Goal: Obtain resource: Download file/media

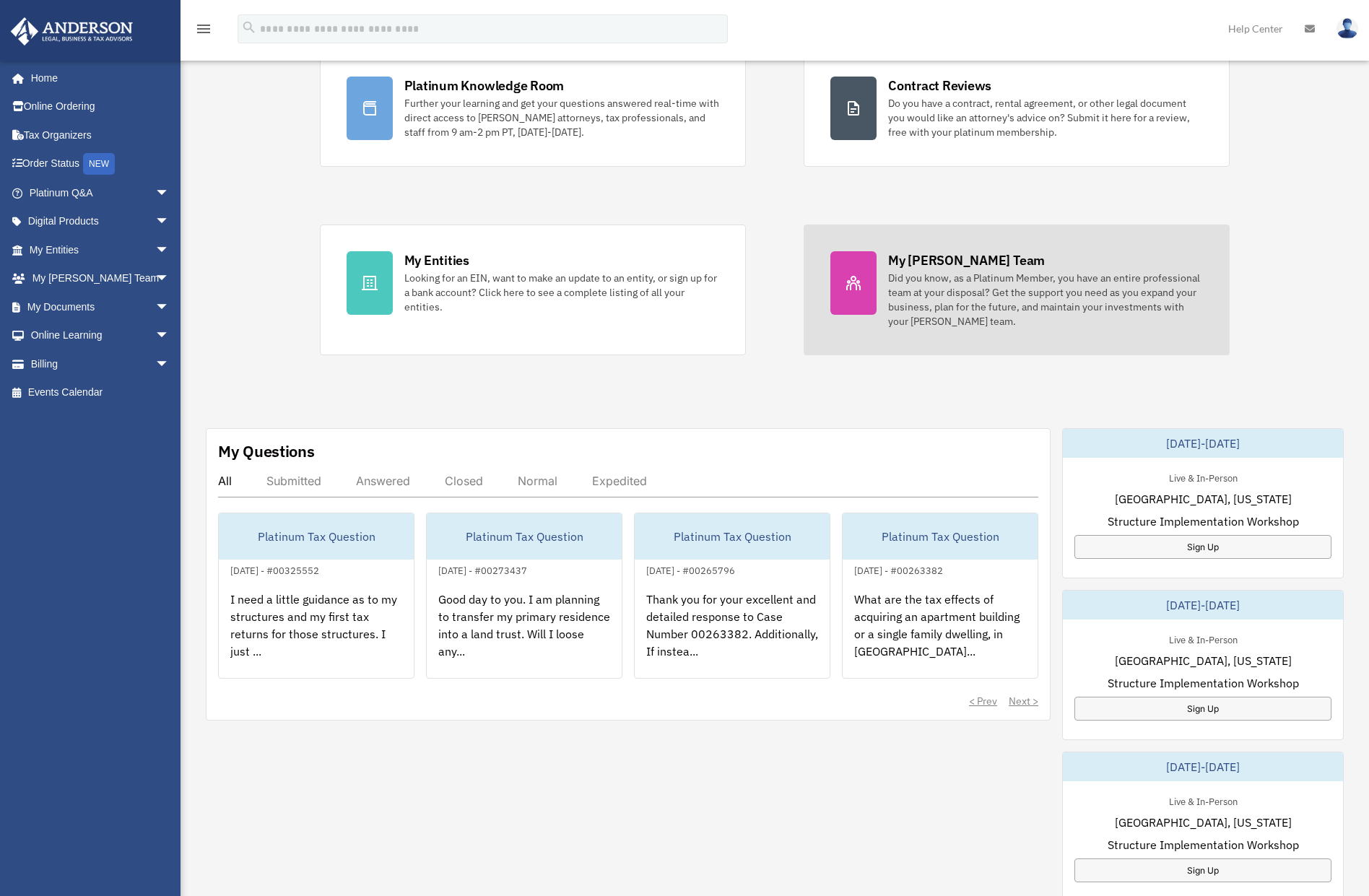
scroll to position [121, 0]
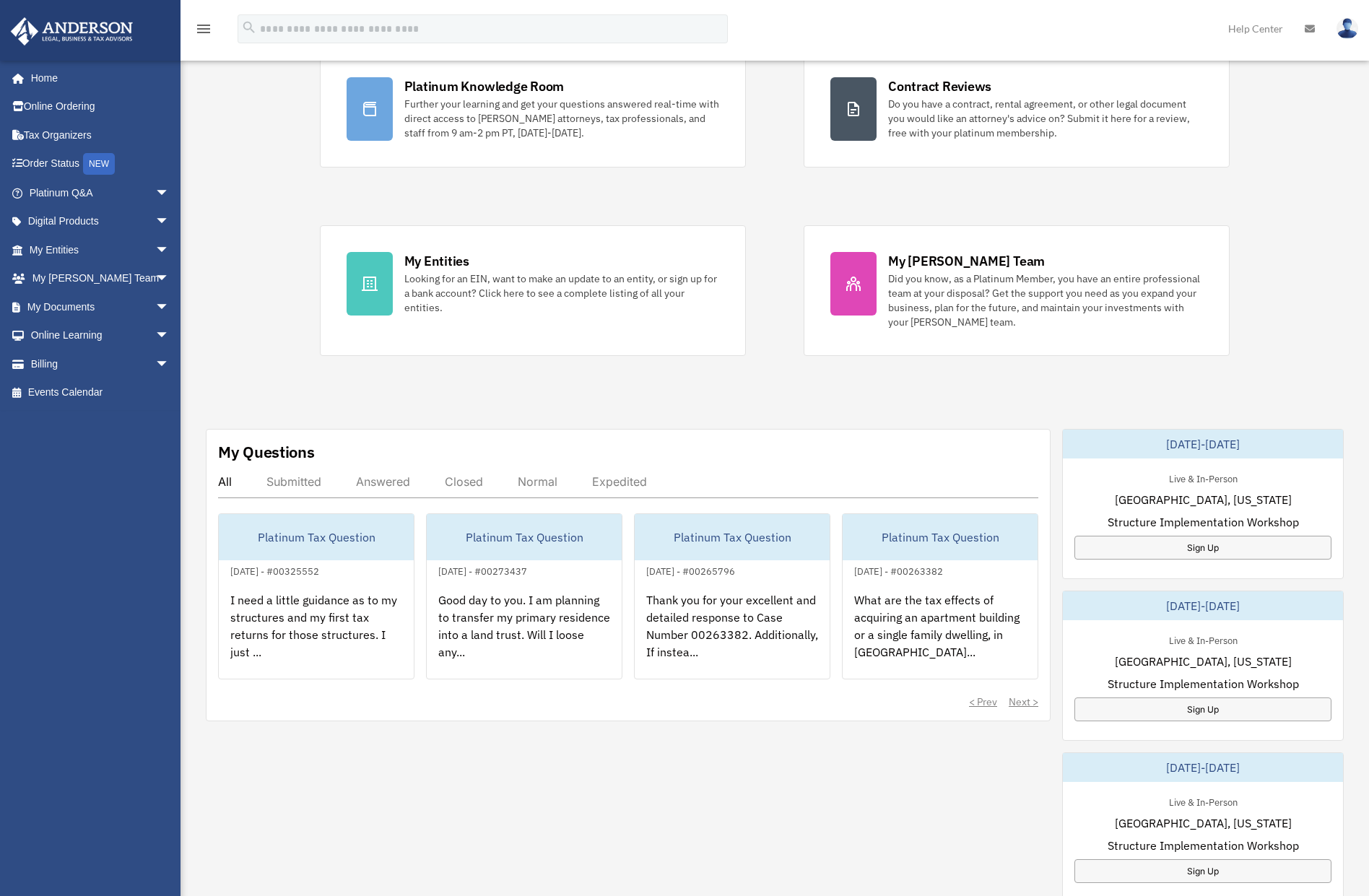
click at [934, 801] on div "My Questions All Submitted Answered Closed Normal Expedited Platinum Tax Questi…" at bounding box center [775, 837] width 1138 height 815
click at [1191, 703] on div "Sign Up" at bounding box center [1203, 709] width 257 height 23
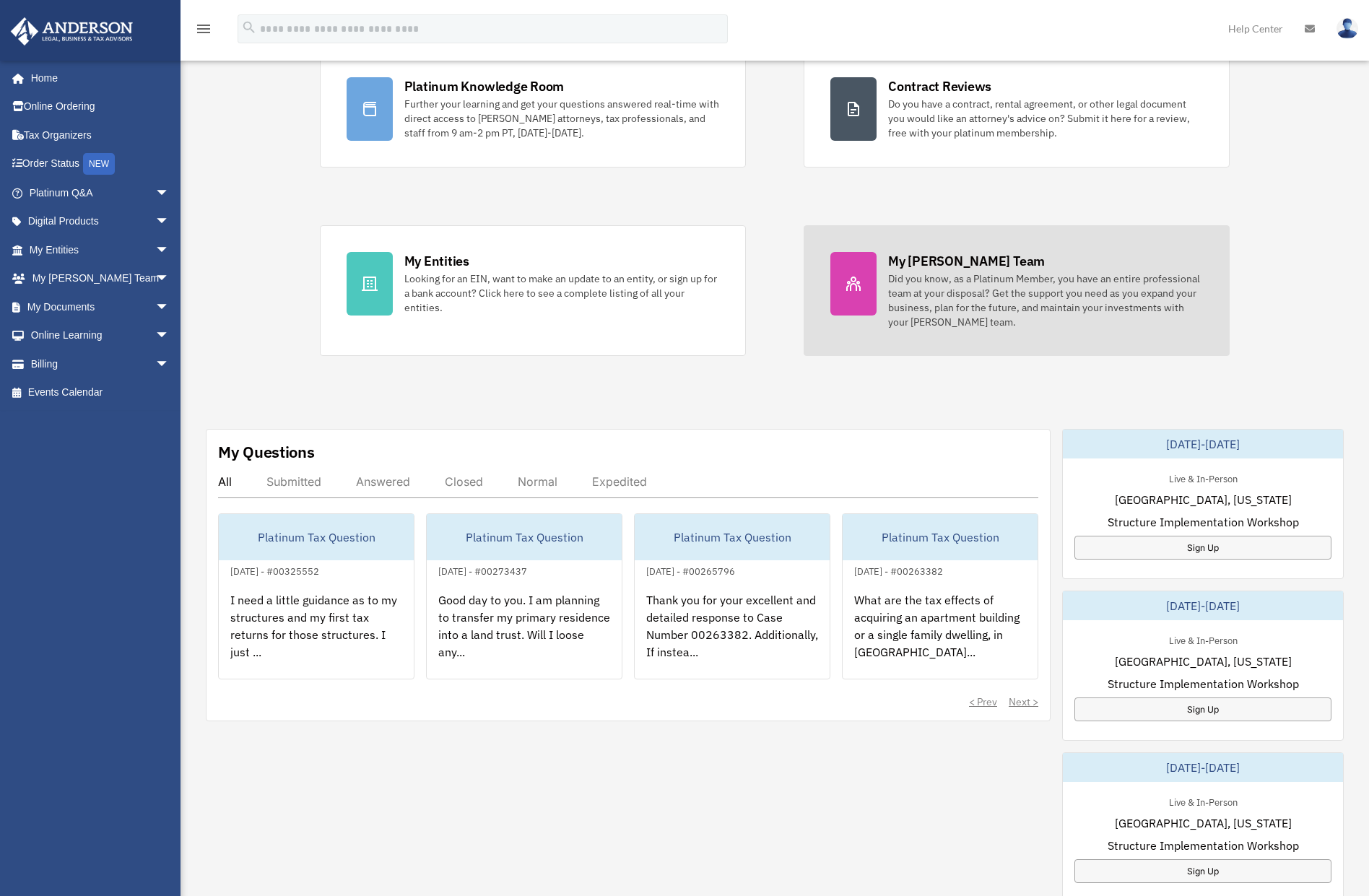
click at [946, 301] on div "Did you know, as a Platinum Member, you have an entire professional team at you…" at bounding box center [1046, 300] width 315 height 57
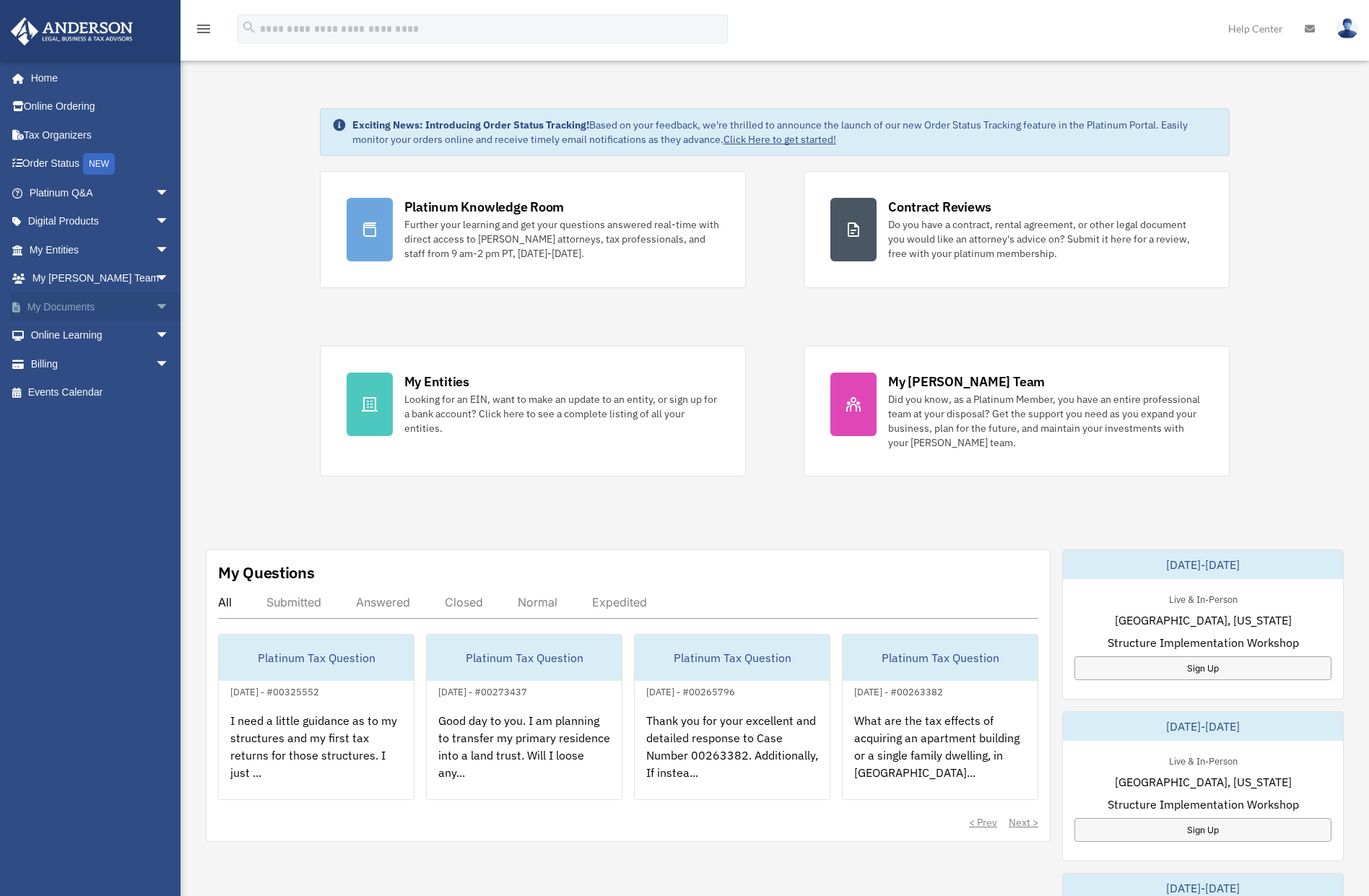
click at [156, 306] on span "arrow_drop_down" at bounding box center [170, 307] width 29 height 29
click at [85, 337] on link "Box" at bounding box center [106, 336] width 171 height 29
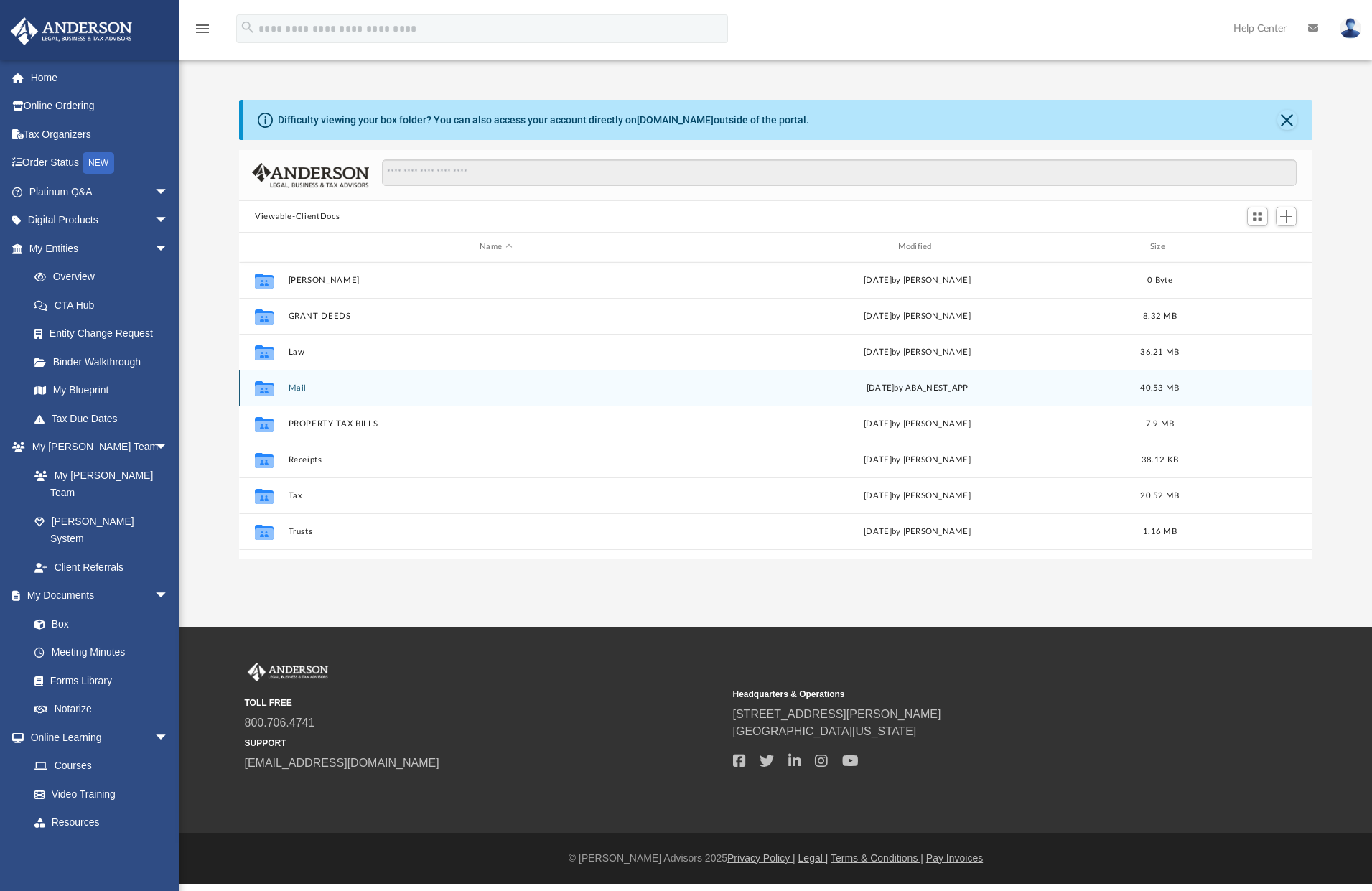
scroll to position [169, 0]
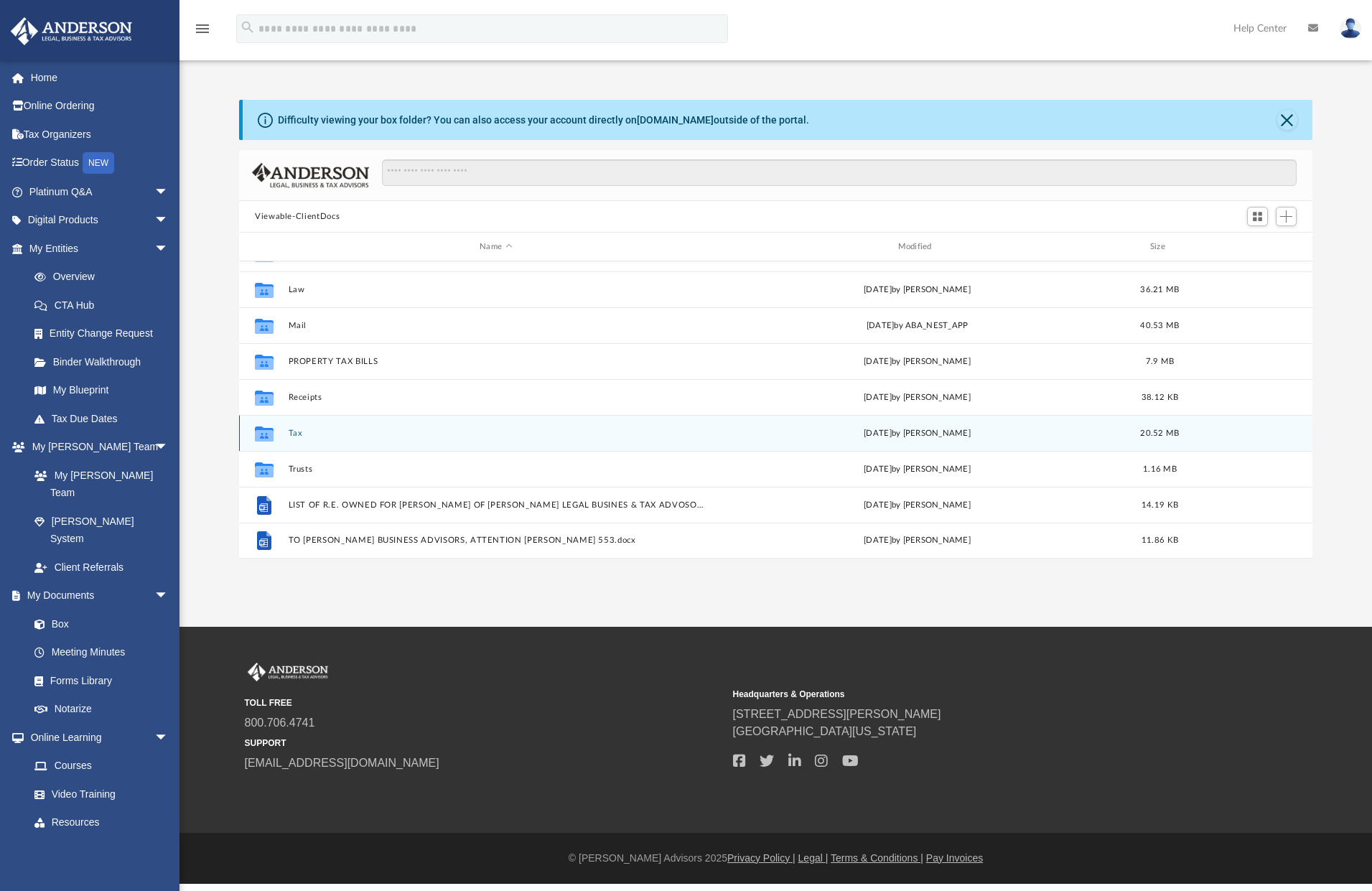
click at [293, 431] on button "Tax" at bounding box center [495, 433] width 415 height 10
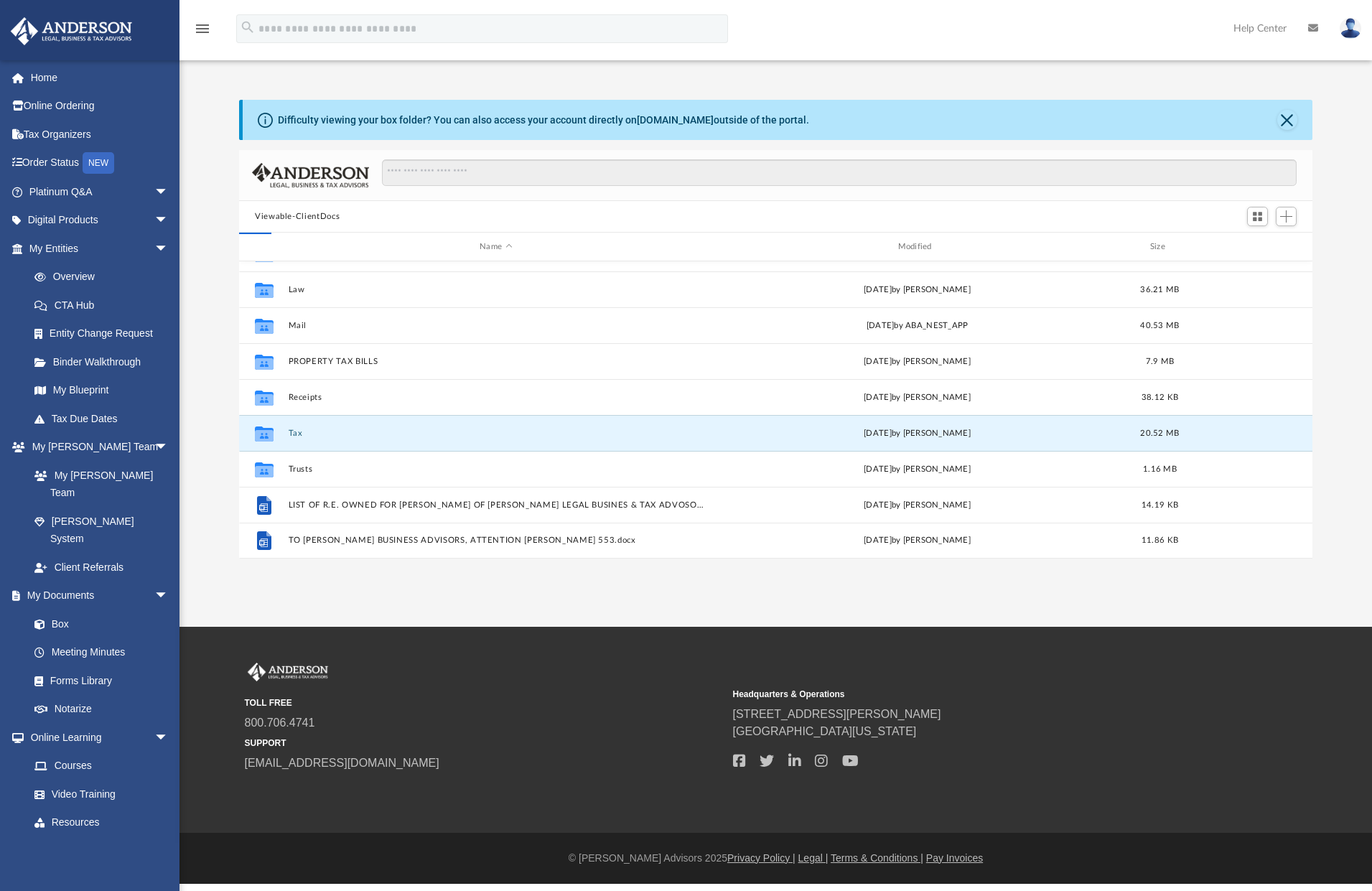
scroll to position [0, 0]
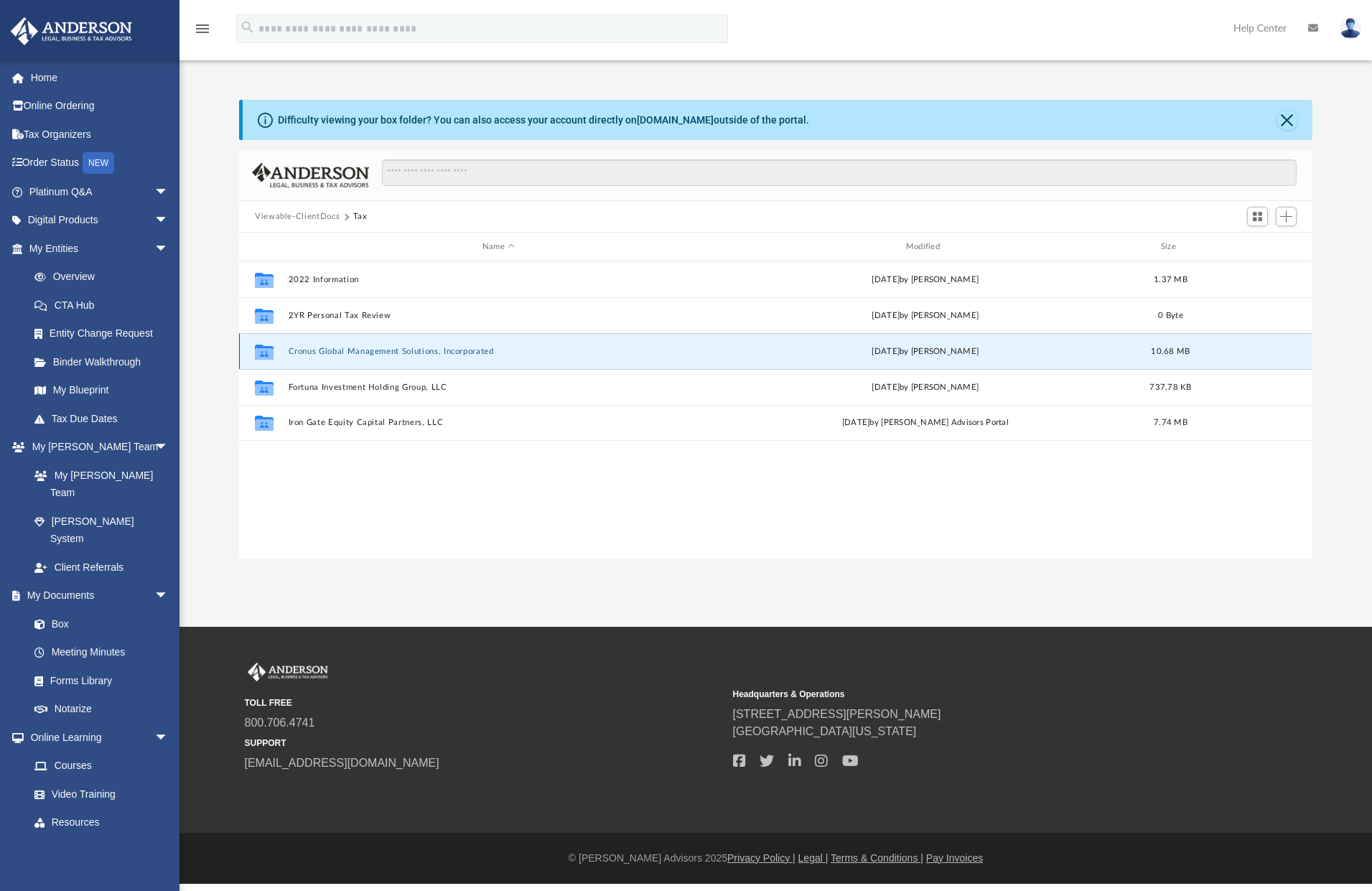
click at [333, 349] on button "Cronus Global Management Solutions, Incorporated" at bounding box center [498, 351] width 421 height 10
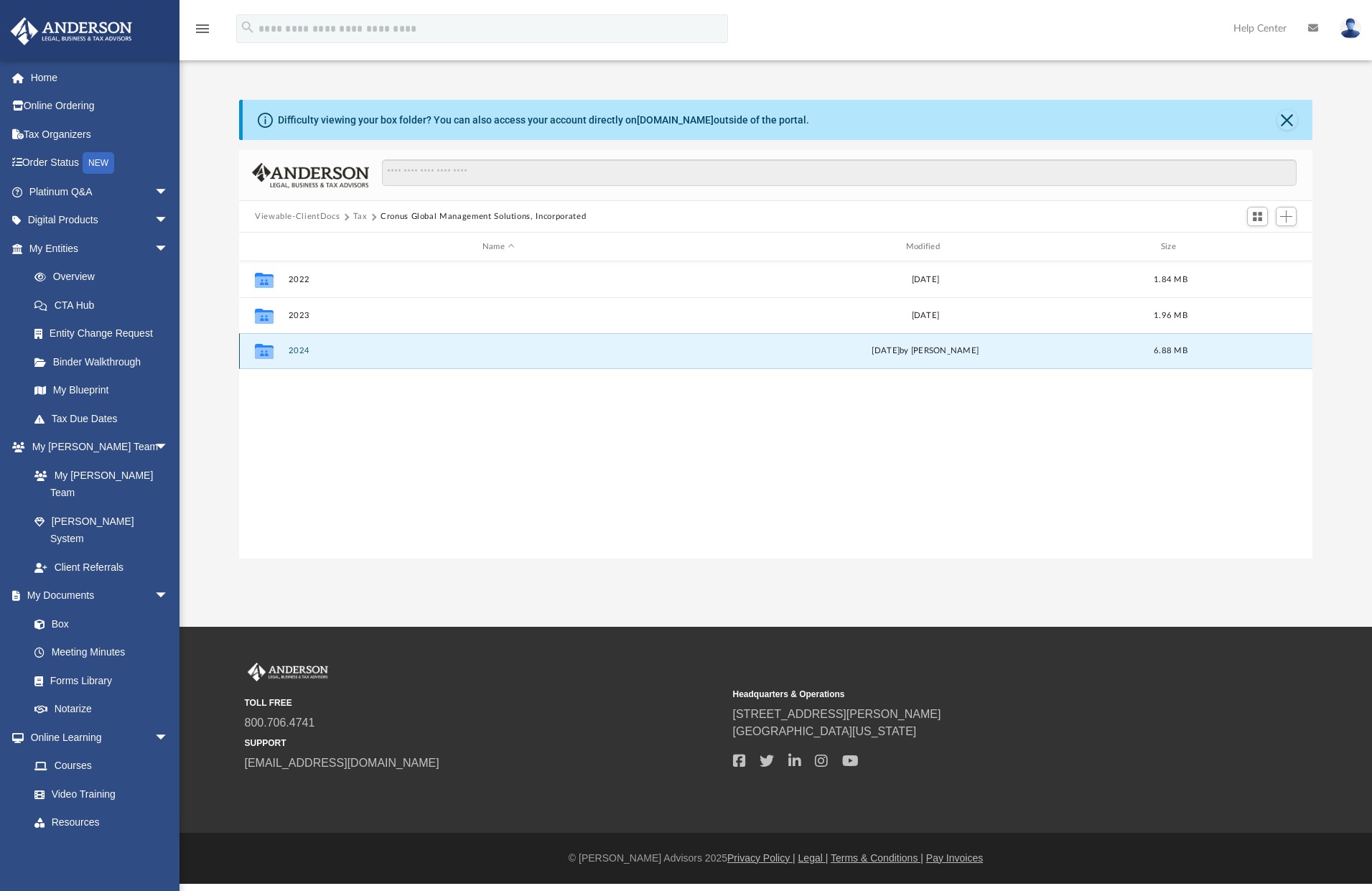
click at [288, 347] on button "2024" at bounding box center [498, 351] width 421 height 10
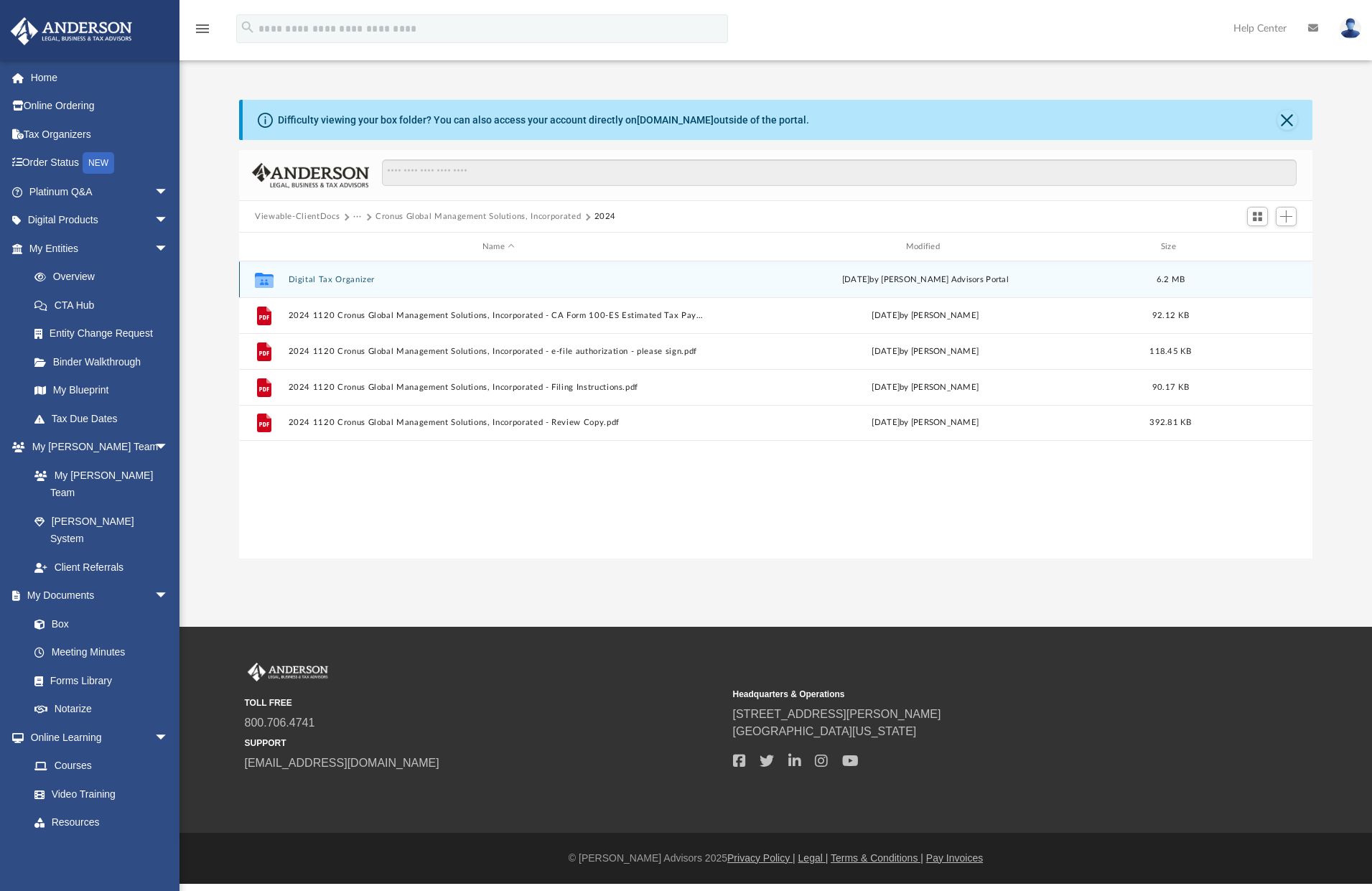
click at [313, 280] on button "Digital Tax Organizer" at bounding box center [498, 280] width 421 height 10
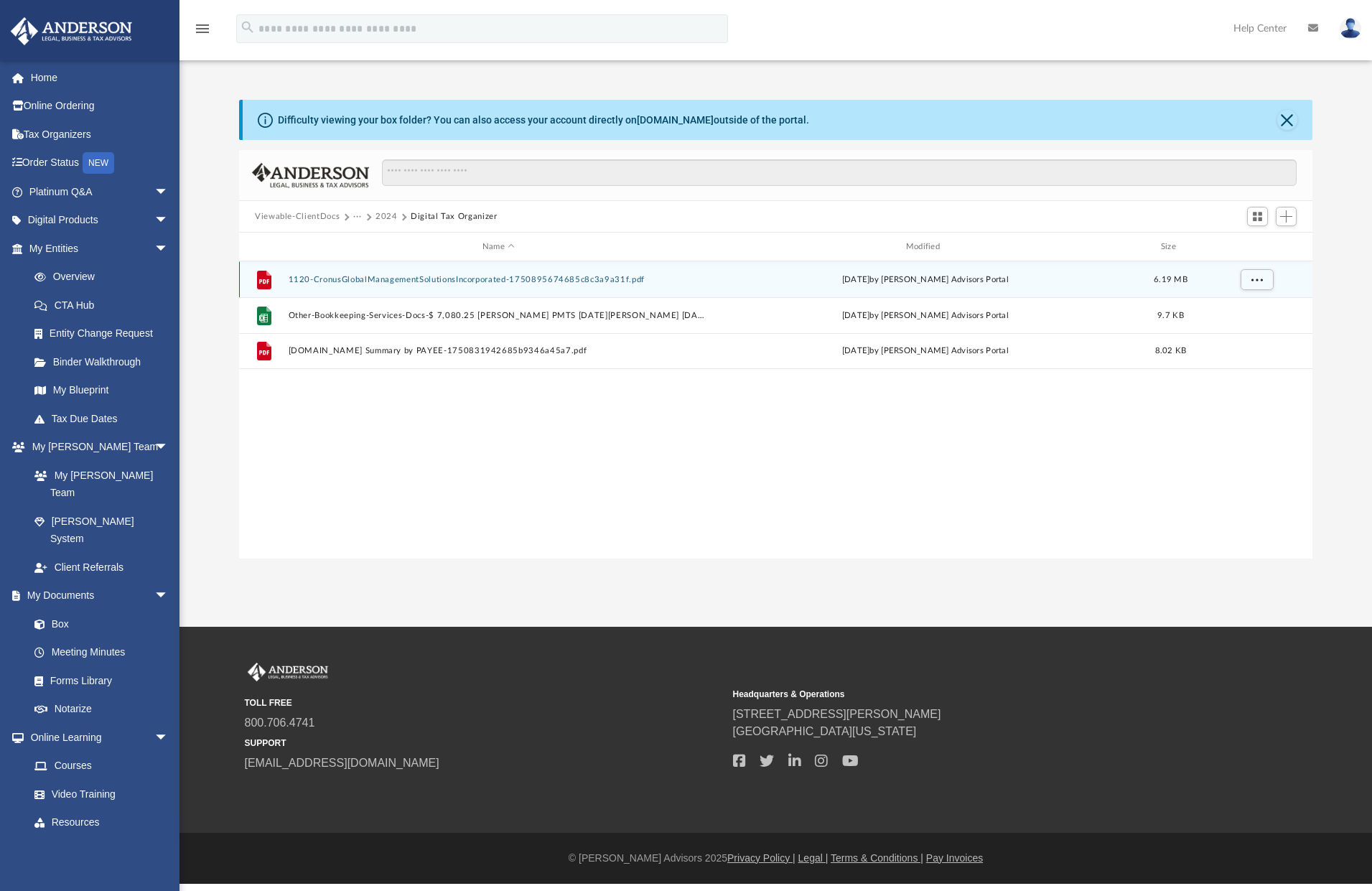
click at [403, 280] on button "1120-CronusGlobalManagementSolutionsIncorporated-1750895674685c8c3a9a31f.pdf" at bounding box center [498, 280] width 421 height 10
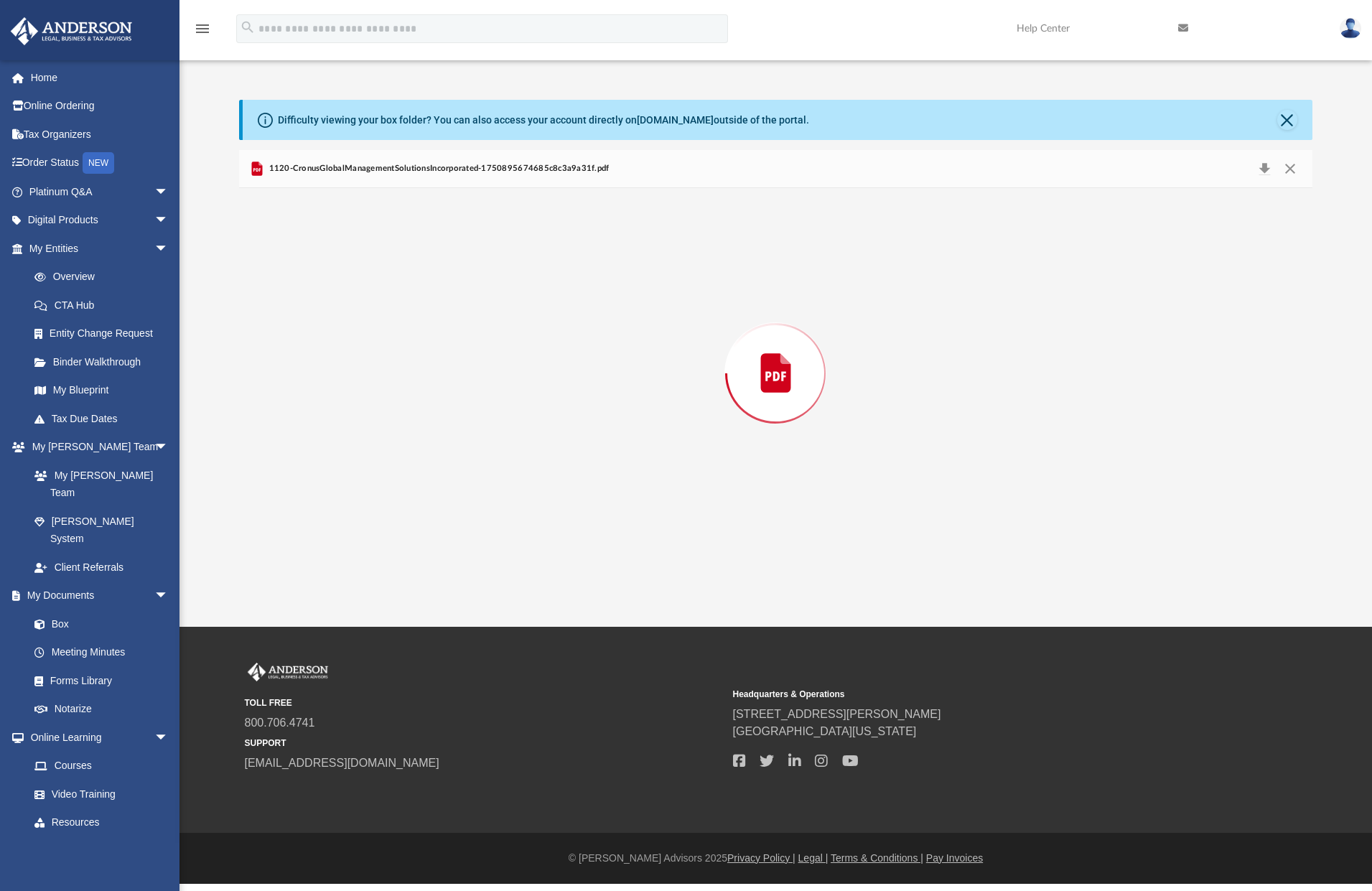
click at [403, 280] on div "Preview" at bounding box center [775, 372] width 1073 height 371
click at [1291, 169] on button "Close" at bounding box center [1290, 168] width 26 height 22
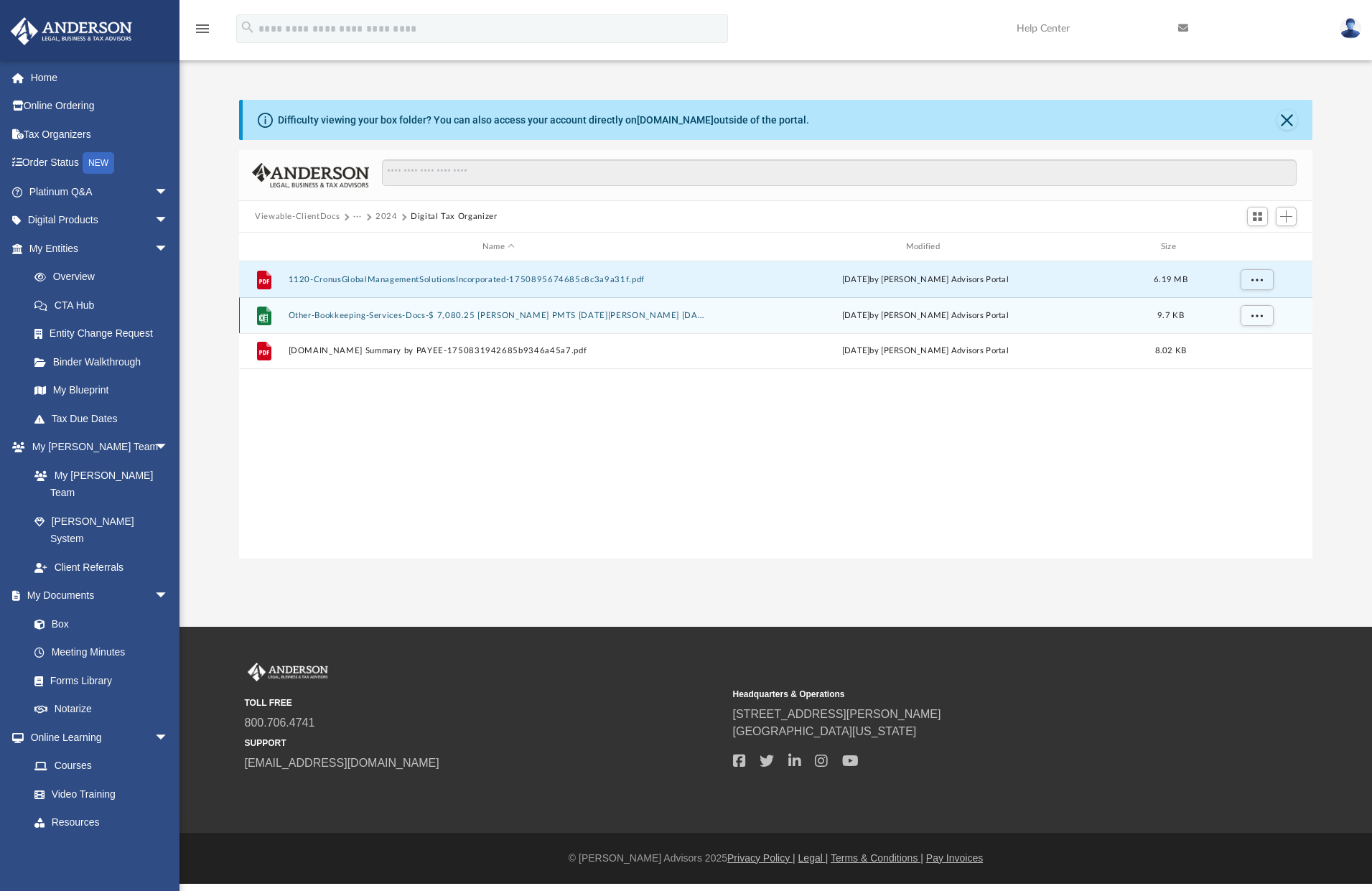
click at [325, 313] on button "Other-Bookkeeping-Services-Docs-$ 7,080.25 ANDERSON PMTS JAN THRU DEC 2024, COL…" at bounding box center [498, 315] width 421 height 10
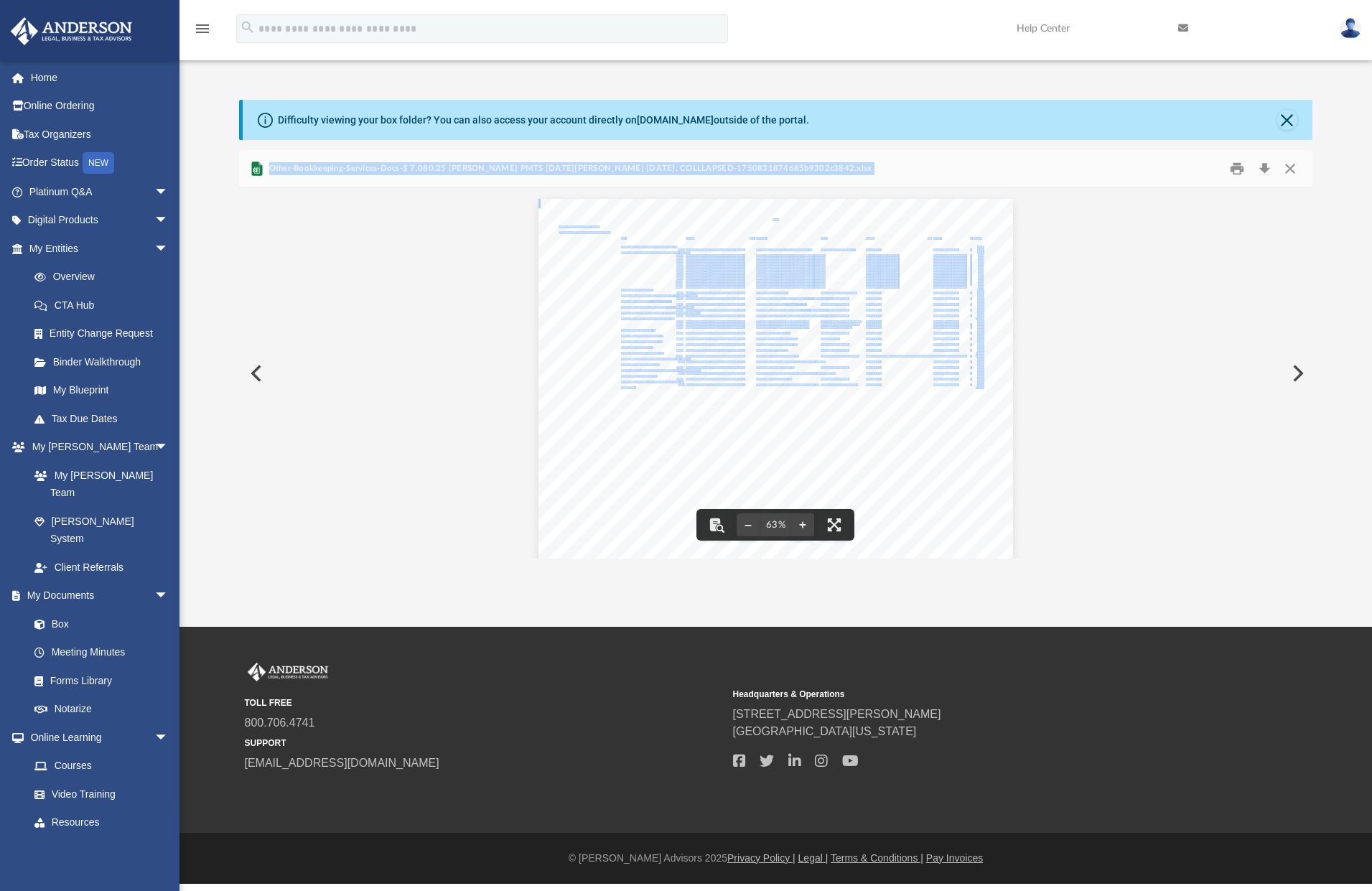
click at [1290, 371] on button "Preview" at bounding box center [1297, 373] width 32 height 41
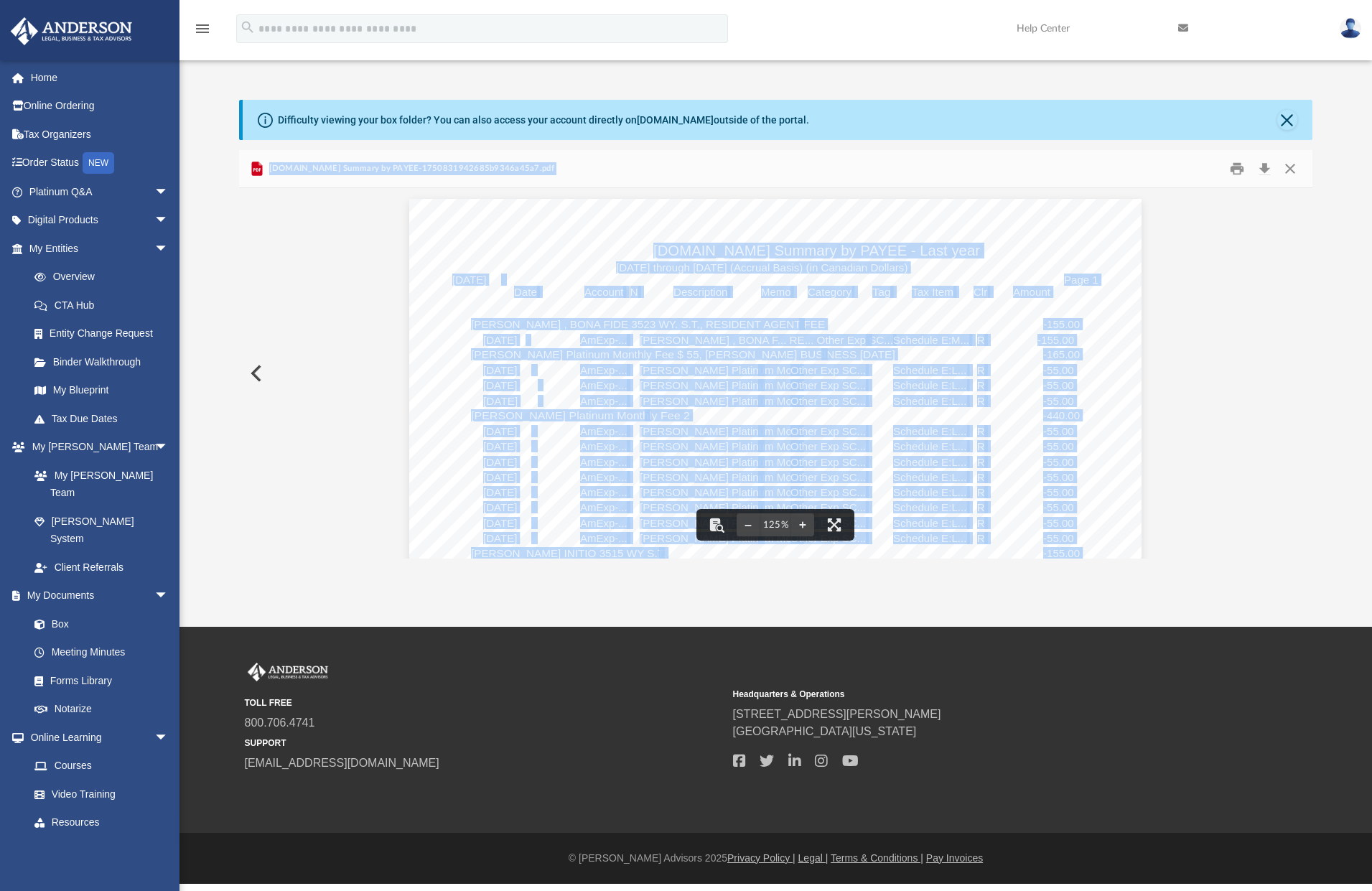
click at [252, 371] on button "Preview" at bounding box center [254, 373] width 32 height 41
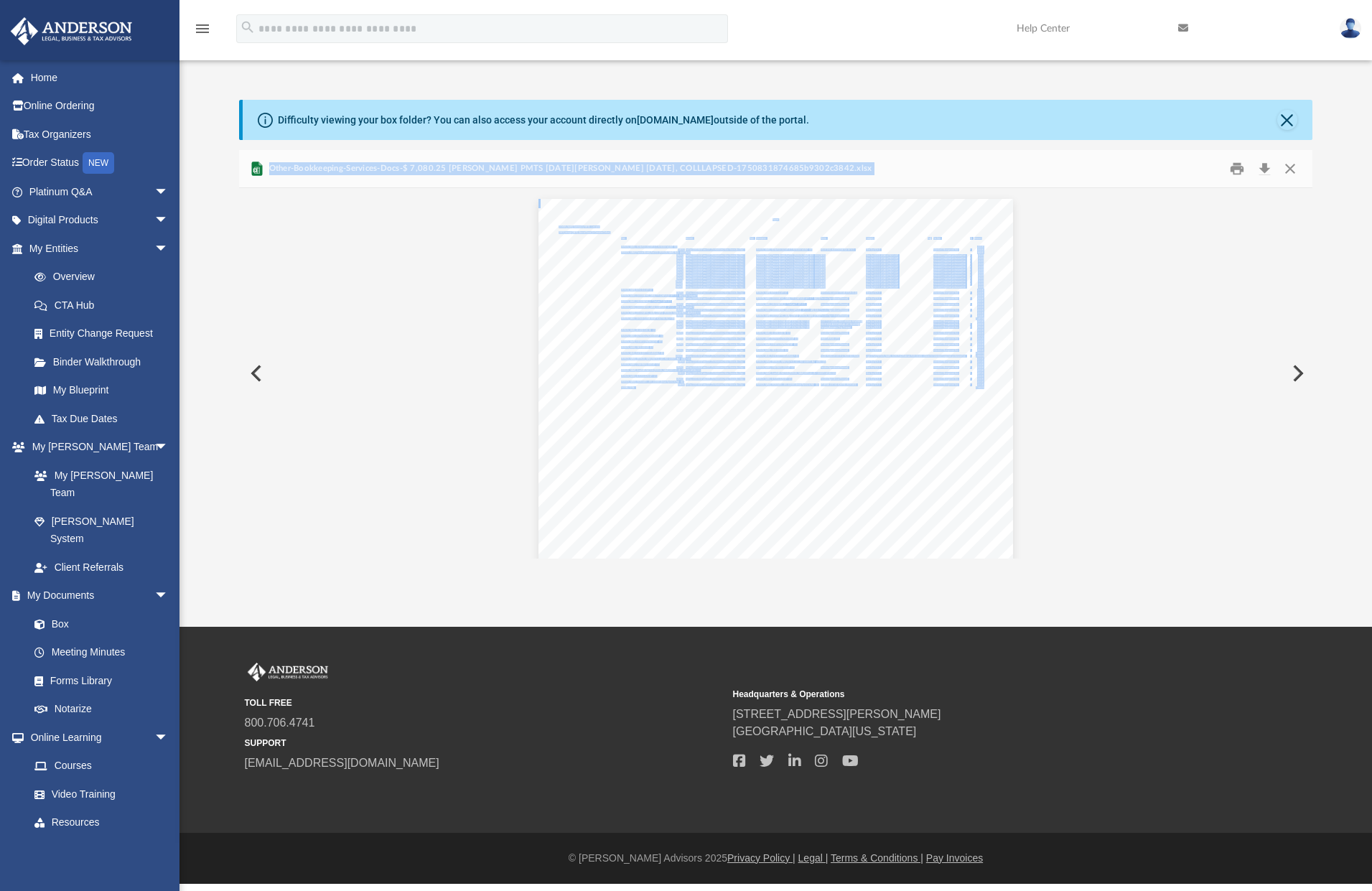
click at [252, 371] on button "Preview" at bounding box center [254, 373] width 32 height 41
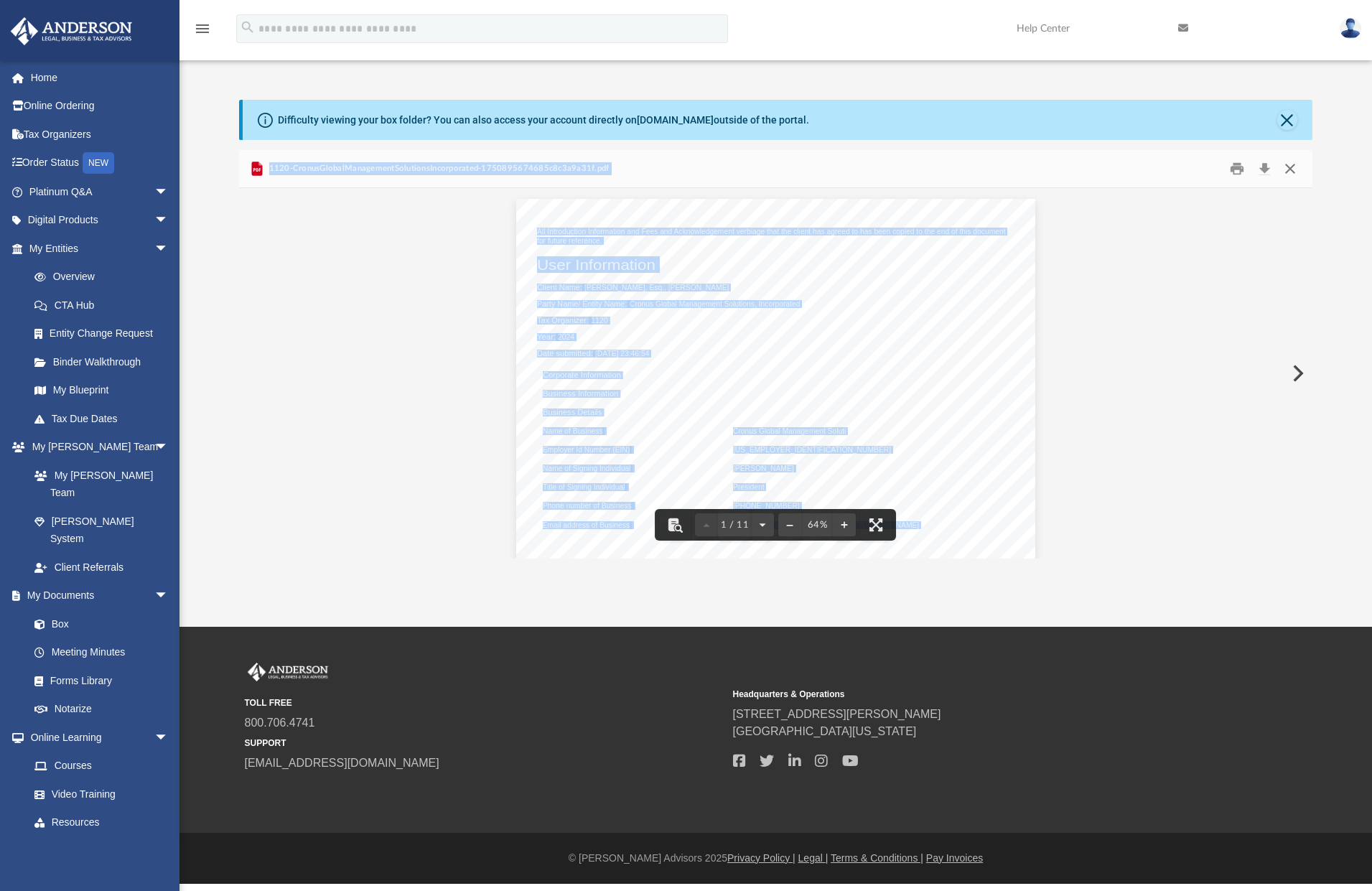
click at [1293, 166] on button "Close" at bounding box center [1290, 168] width 26 height 22
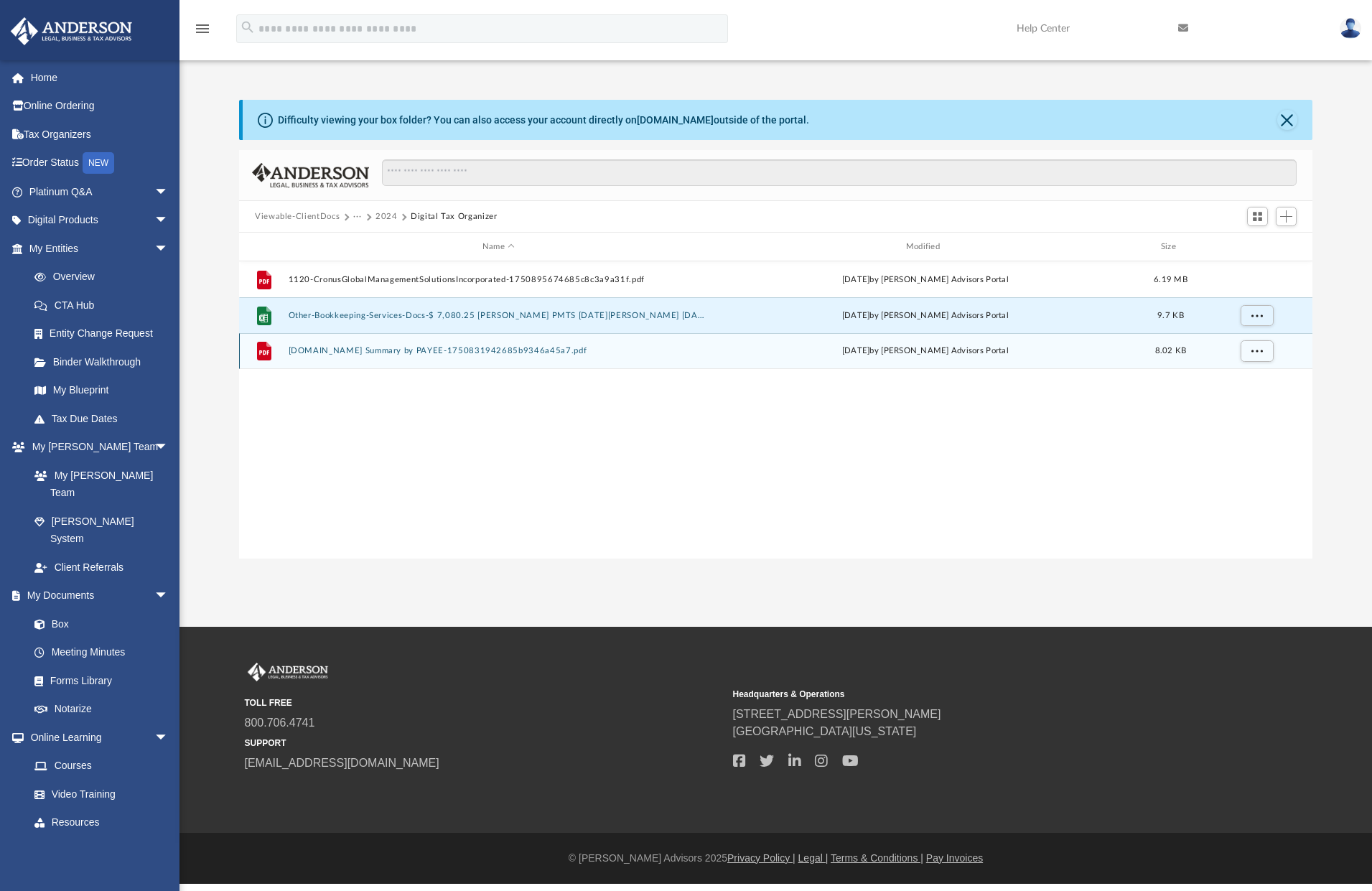
click at [435, 347] on button "Other-Bookkeeping-Services-Docs-4.Tax Summary by PAYEE-1750831942685b9346a45a7.…" at bounding box center [498, 351] width 421 height 10
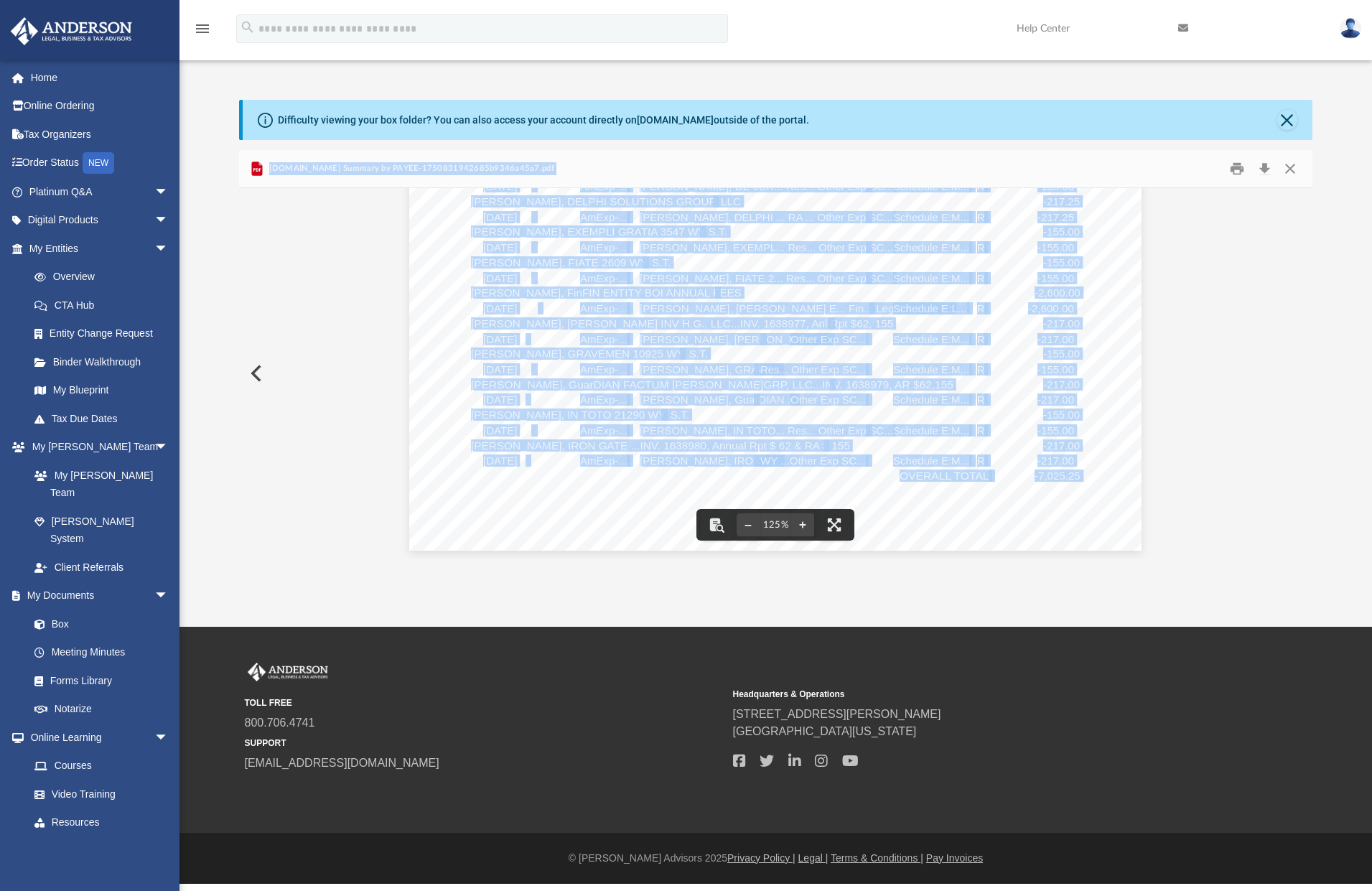
scroll to position [599, 0]
click at [254, 370] on button "Preview" at bounding box center [254, 373] width 32 height 41
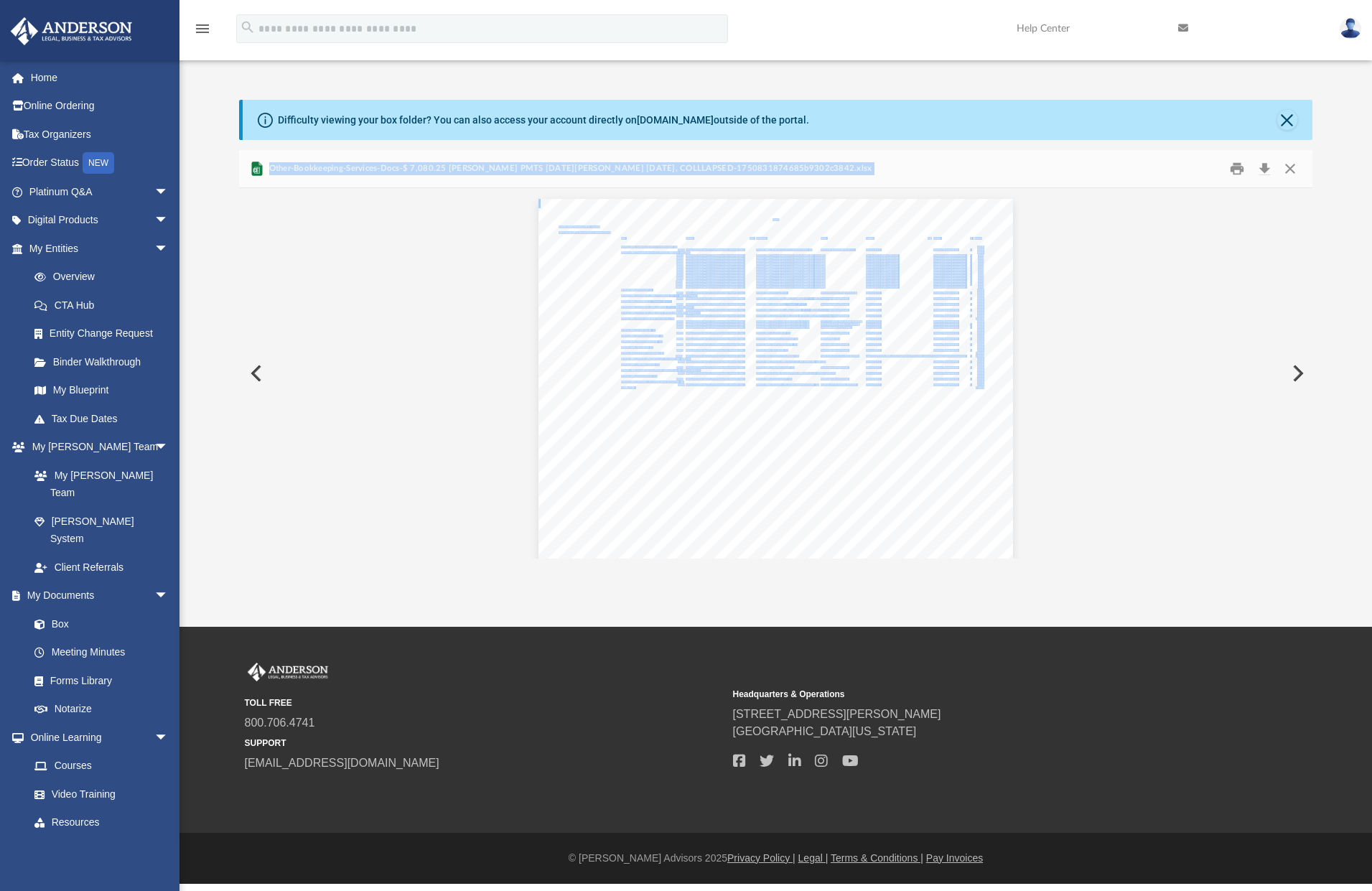
click at [254, 368] on button "Preview" at bounding box center [254, 373] width 32 height 41
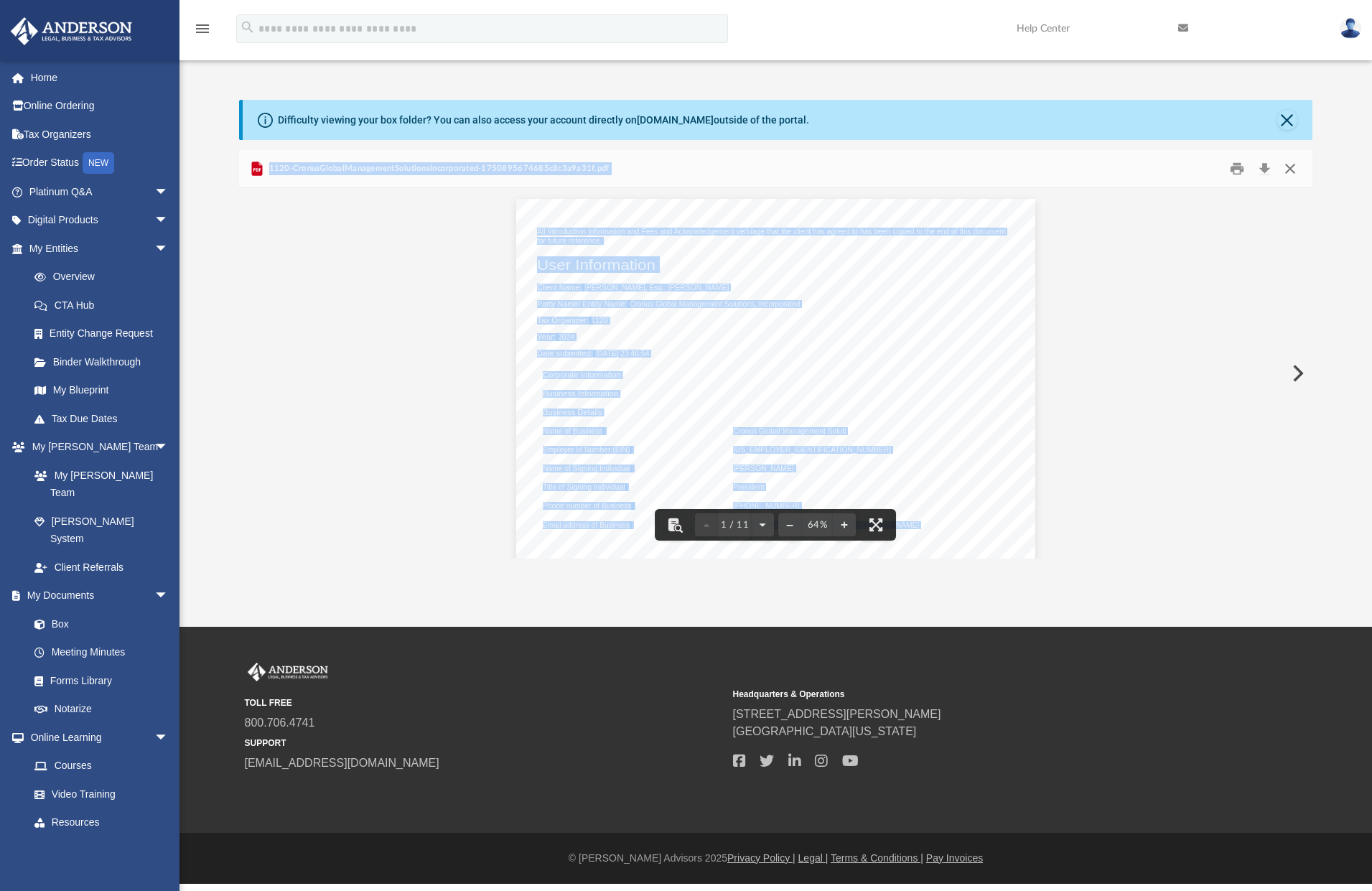
click at [1292, 168] on button "Close" at bounding box center [1290, 168] width 26 height 22
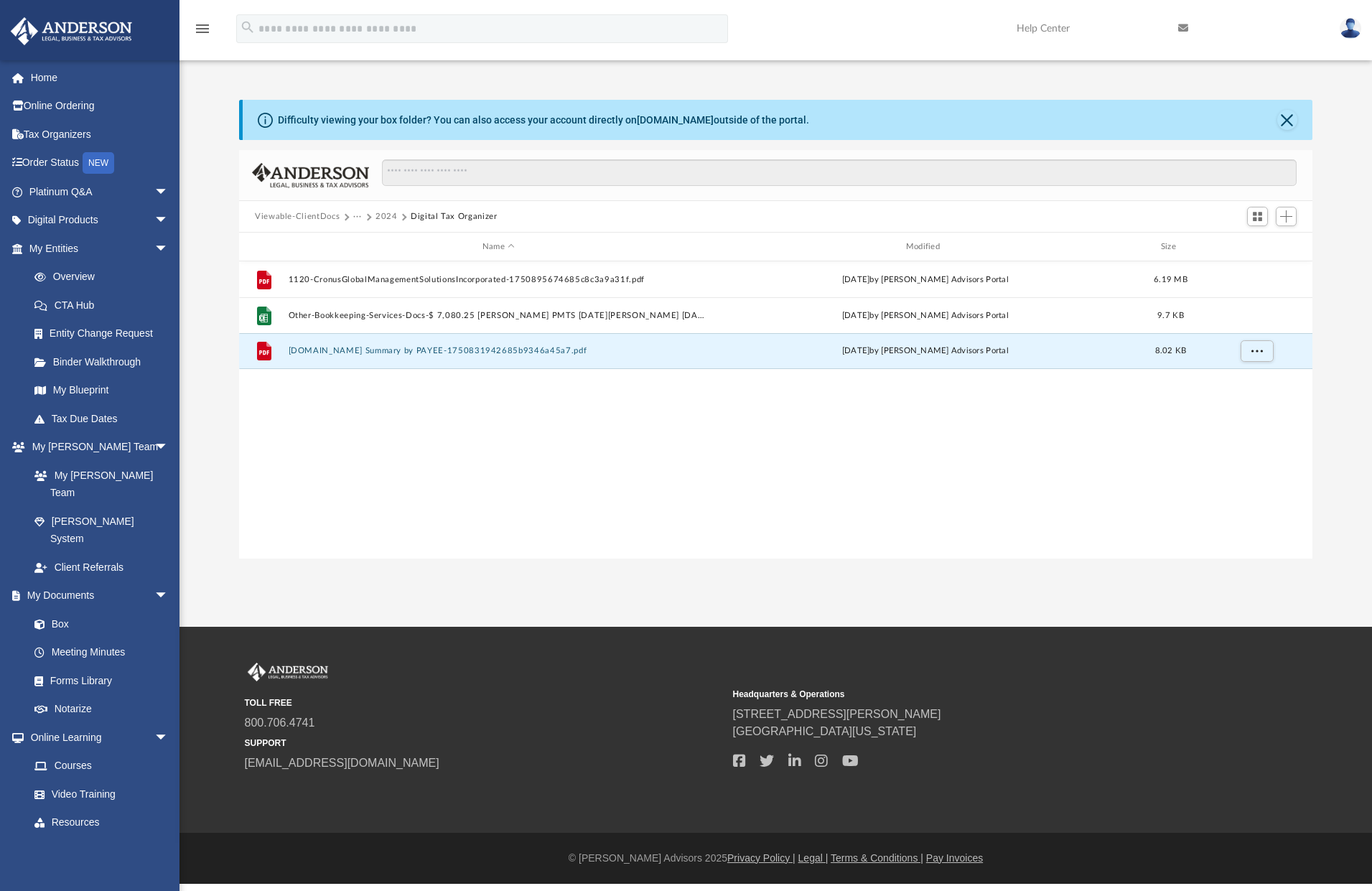
click at [462, 213] on button "Digital Tax Organizer" at bounding box center [454, 216] width 87 height 13
click at [427, 215] on button "Digital Tax Organizer" at bounding box center [454, 216] width 87 height 13
click at [332, 280] on button "1120-CronusGlobalManagementSolutionsIncorporated-1750895674685c8c3a9a31f.pdf" at bounding box center [498, 280] width 421 height 10
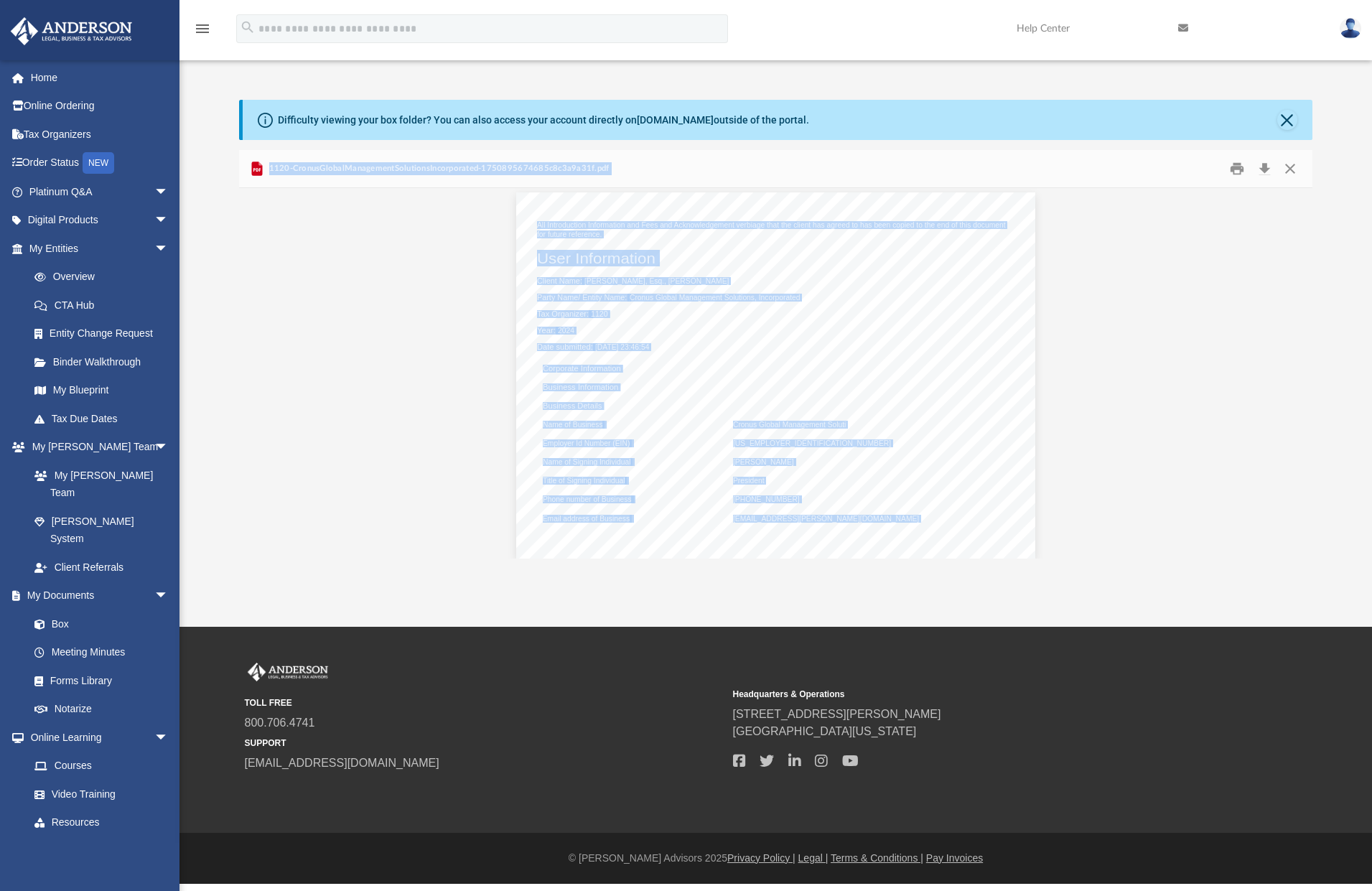
scroll to position [0, 0]
